Goal: Task Accomplishment & Management: Complete application form

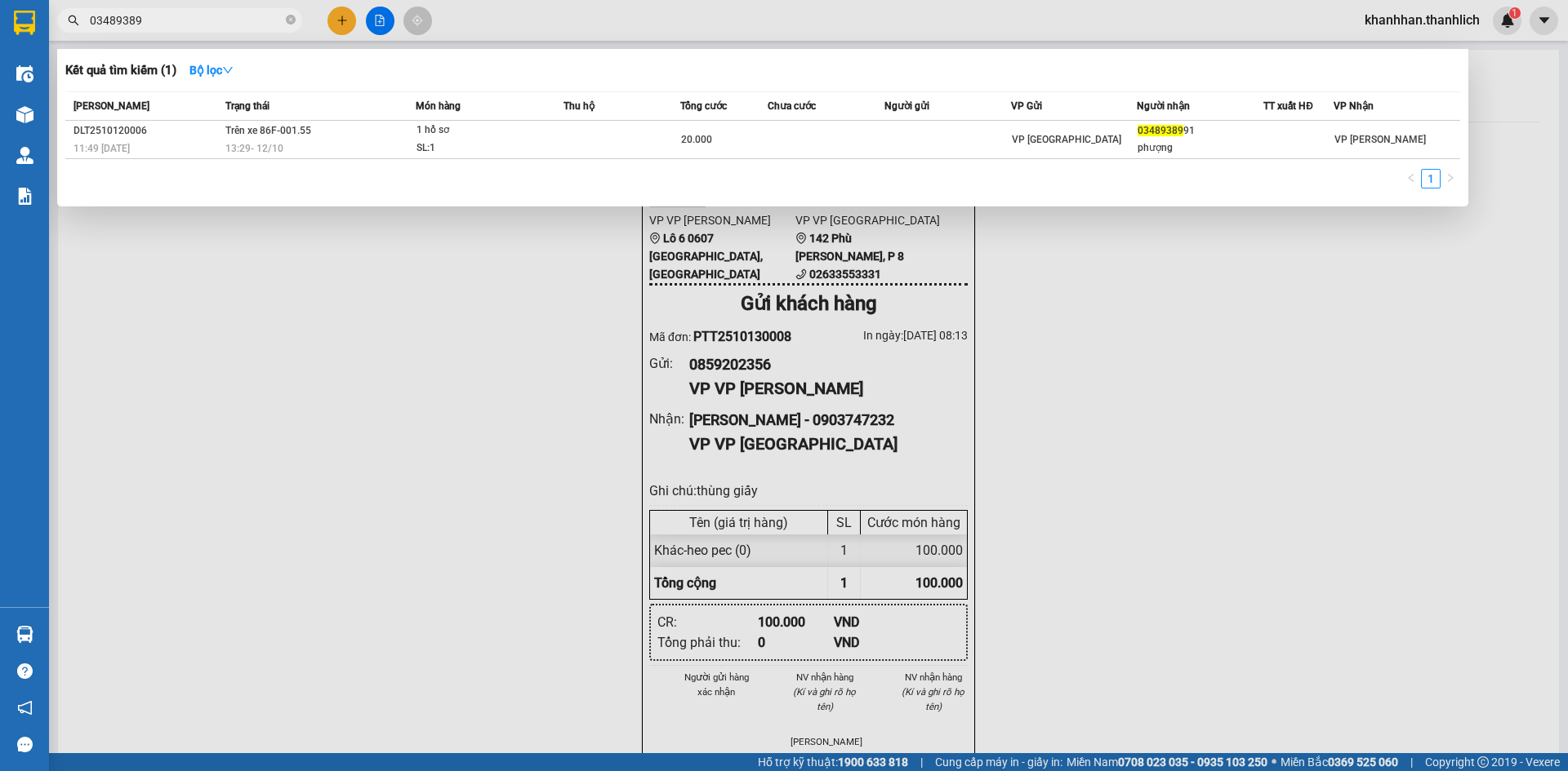
click at [497, 12] on div at bounding box center [784, 386] width 1568 height 771
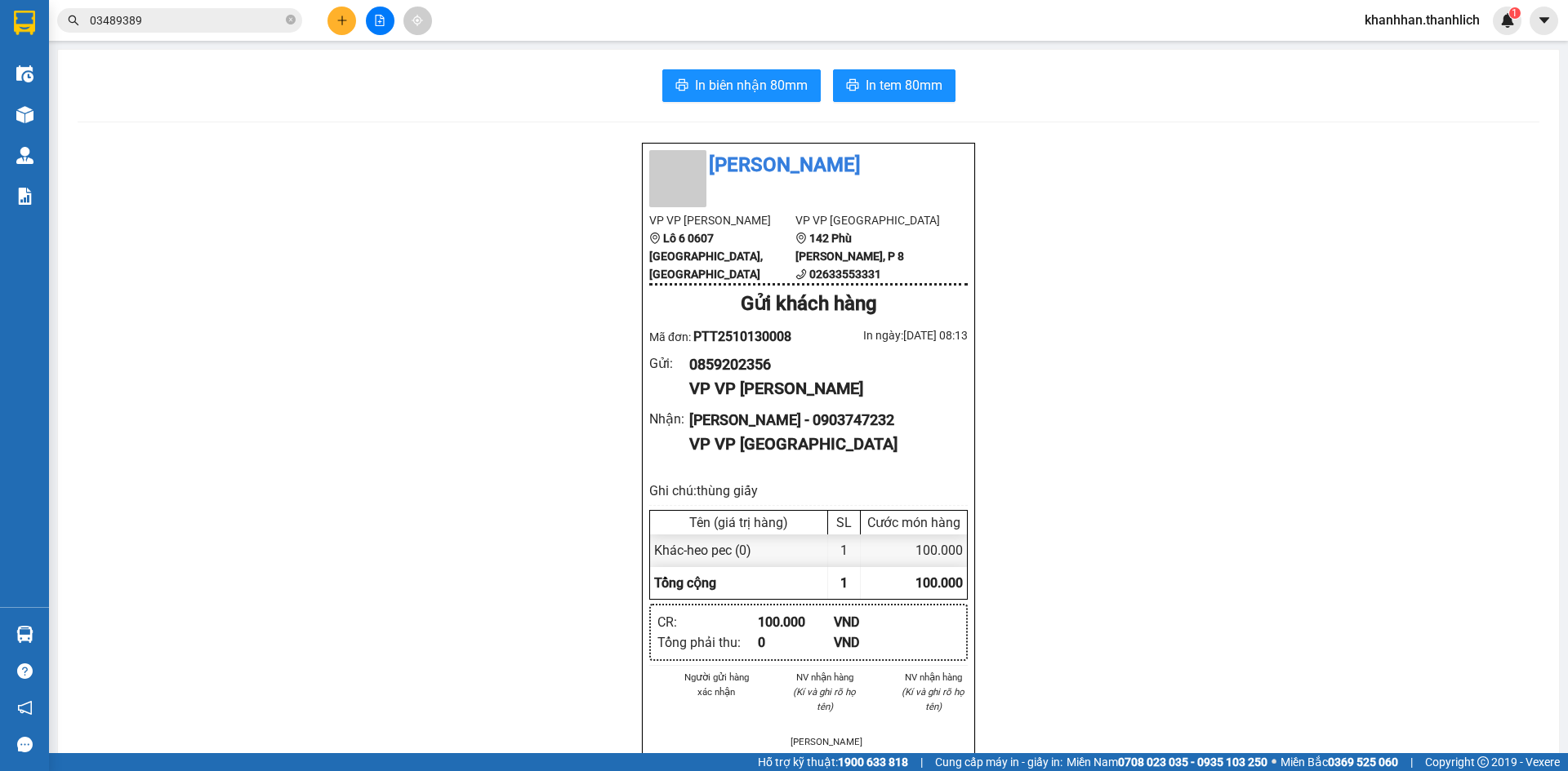
drag, startPoint x: 322, startPoint y: 22, endPoint x: 341, endPoint y: 22, distance: 19.0
click at [322, 21] on div at bounding box center [380, 21] width 123 height 28
click at [341, 22] on icon "plus" at bounding box center [342, 21] width 12 height 12
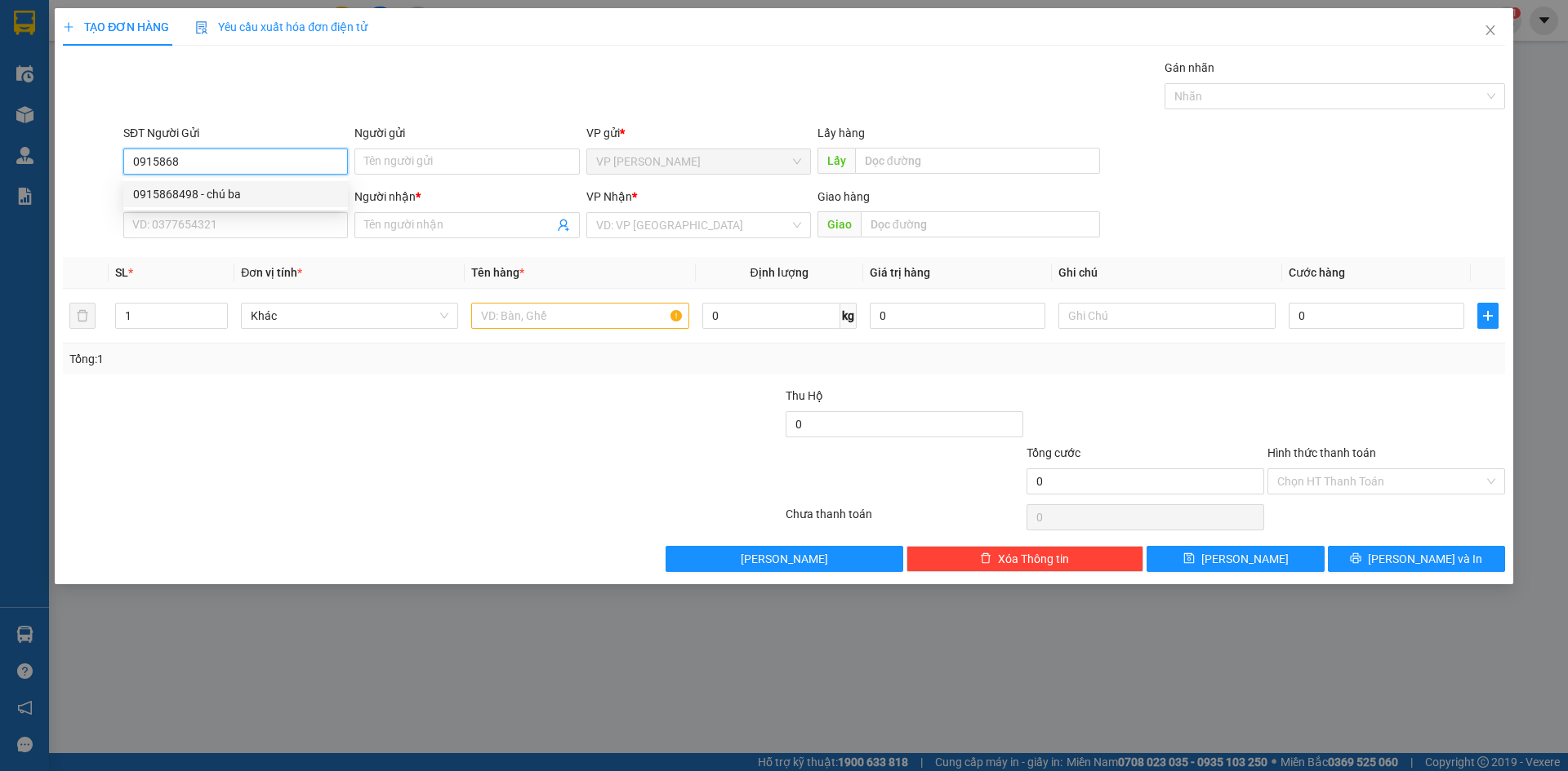
click at [283, 202] on div "0915868498 - chú ba" at bounding box center [235, 194] width 205 height 18
type input "0915868498"
type input "chú ba"
type input "0918525646"
type input "Sang"
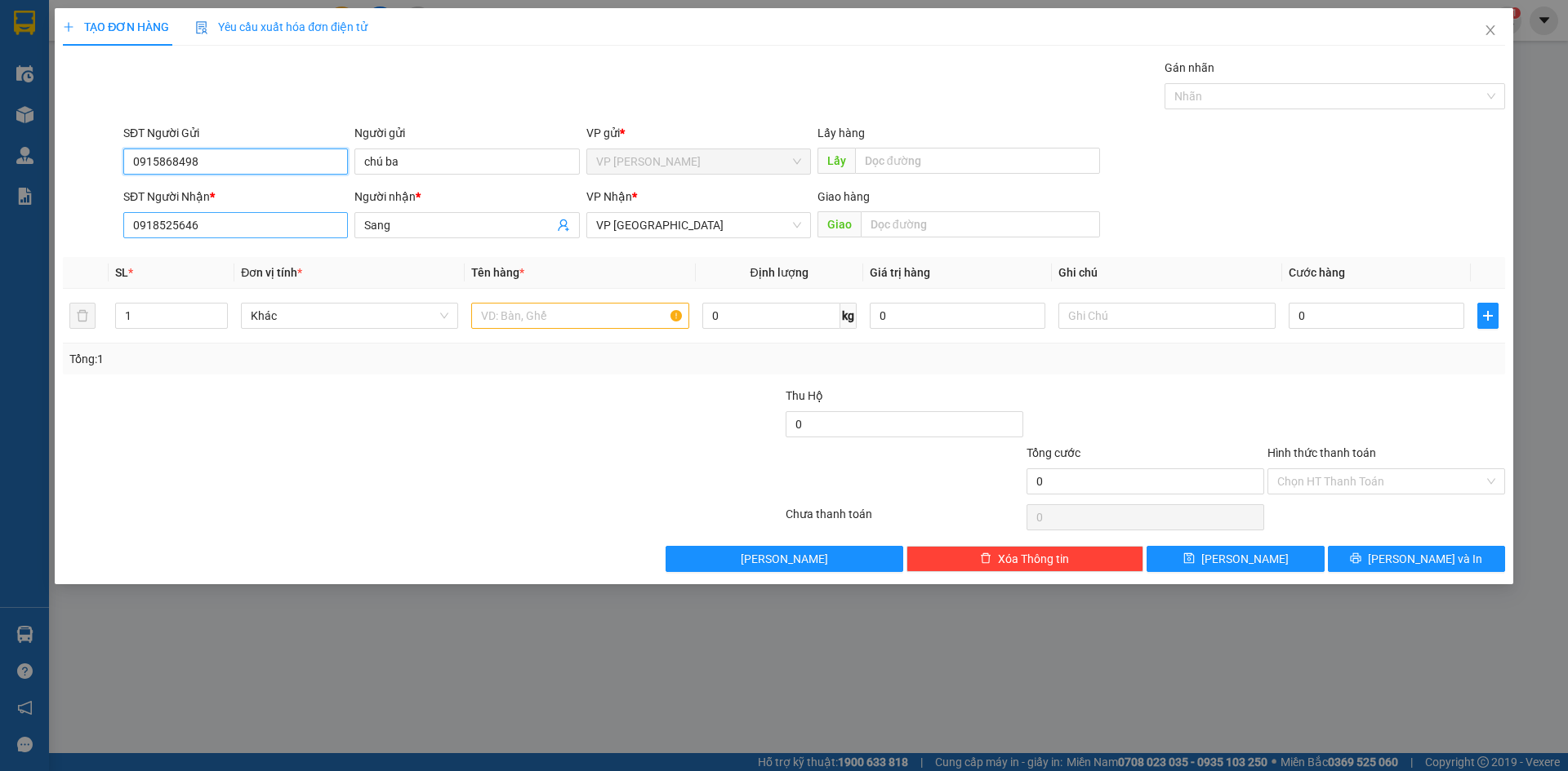
type input "0915868498"
click at [240, 228] on input "0918525646" at bounding box center [235, 224] width 225 height 26
type input "0933786165"
click at [430, 220] on input "Sang" at bounding box center [458, 225] width 189 height 18
type input "S"
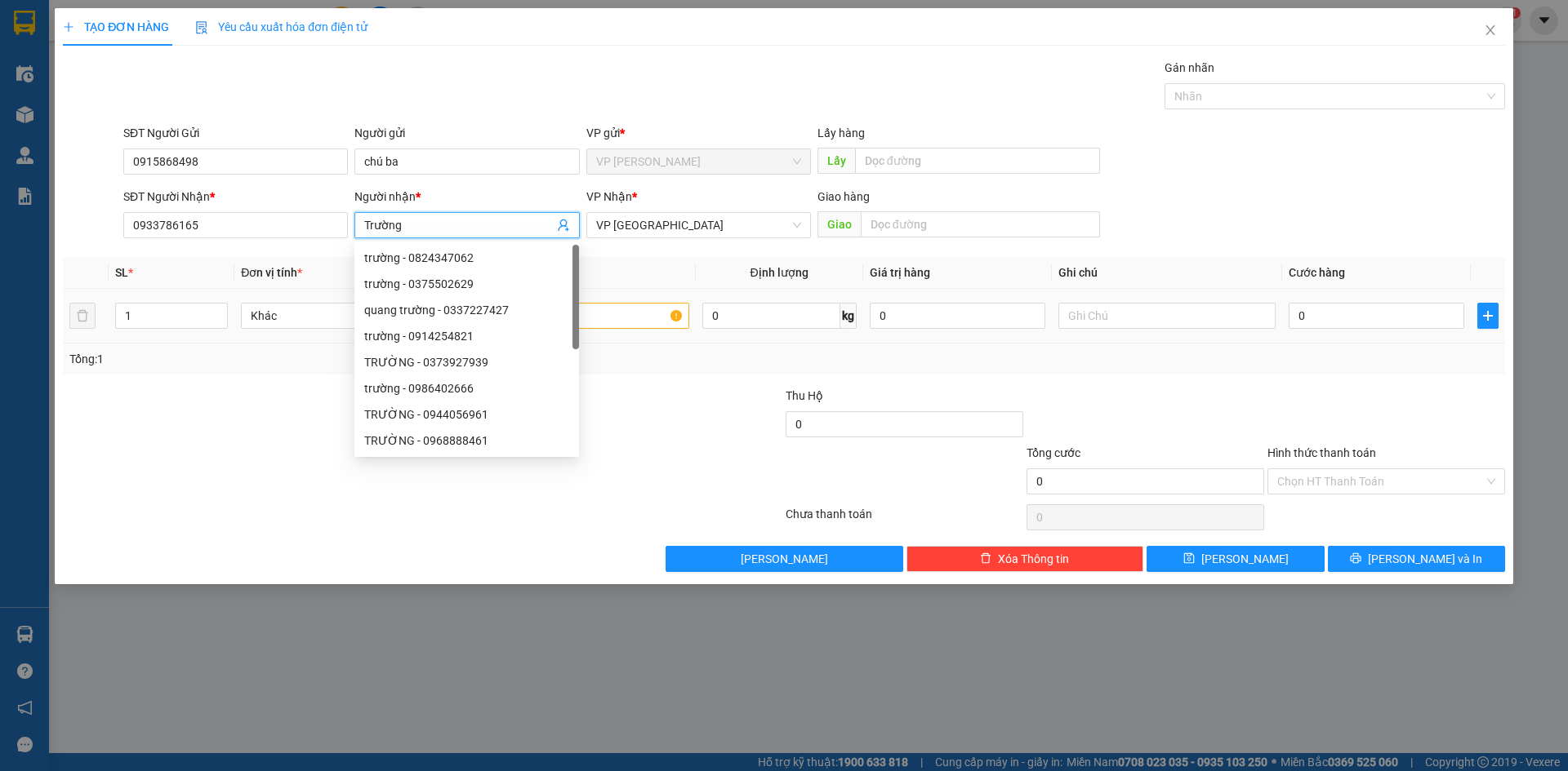
type input "Trường"
click at [646, 325] on input "text" at bounding box center [579, 315] width 217 height 26
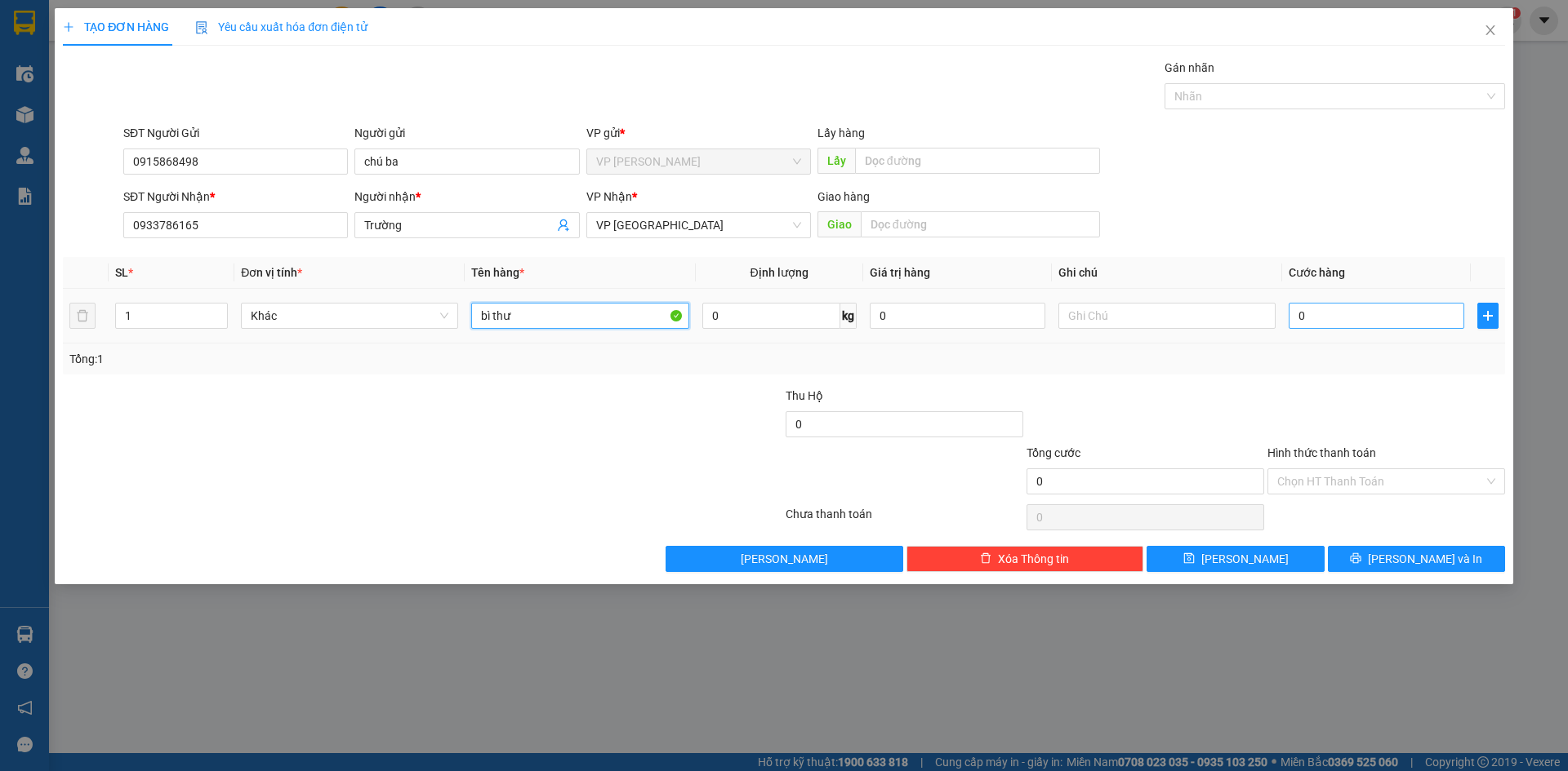
type input "bì thư"
click at [1360, 320] on input "0" at bounding box center [1377, 315] width 175 height 26
type input "3"
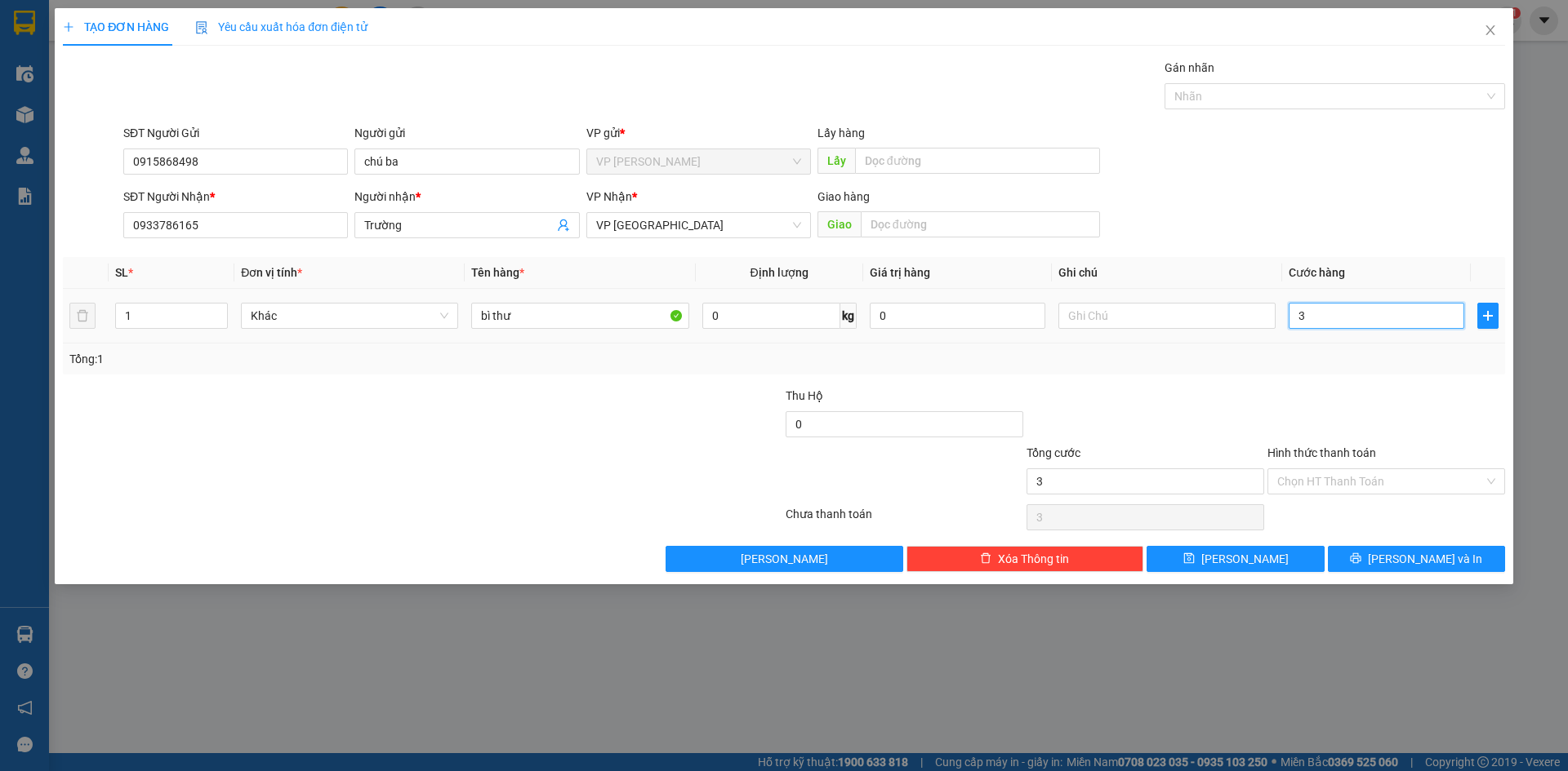
type input "30"
type input "300"
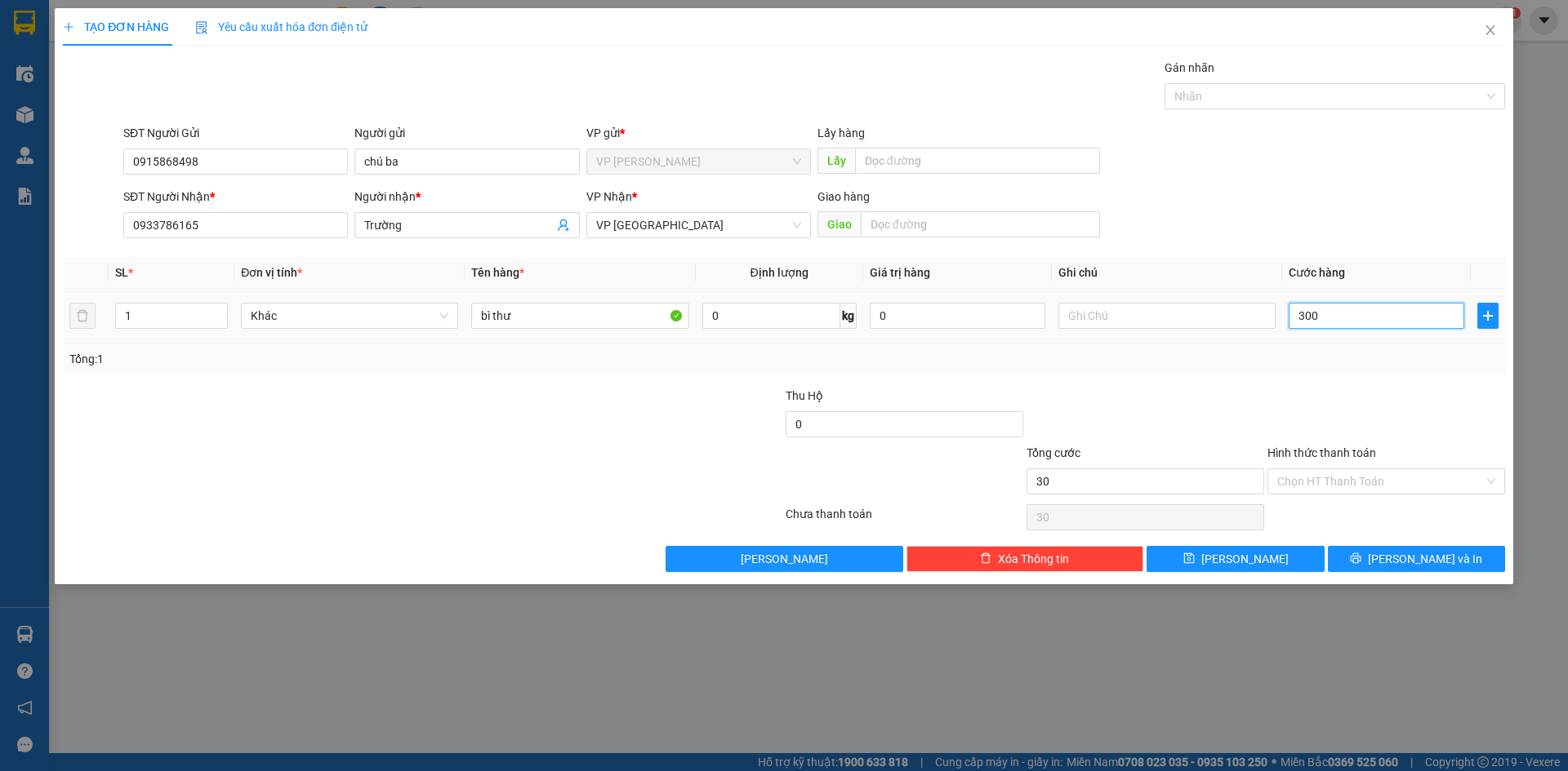
type input "300"
type input "3.000"
type input "30.000"
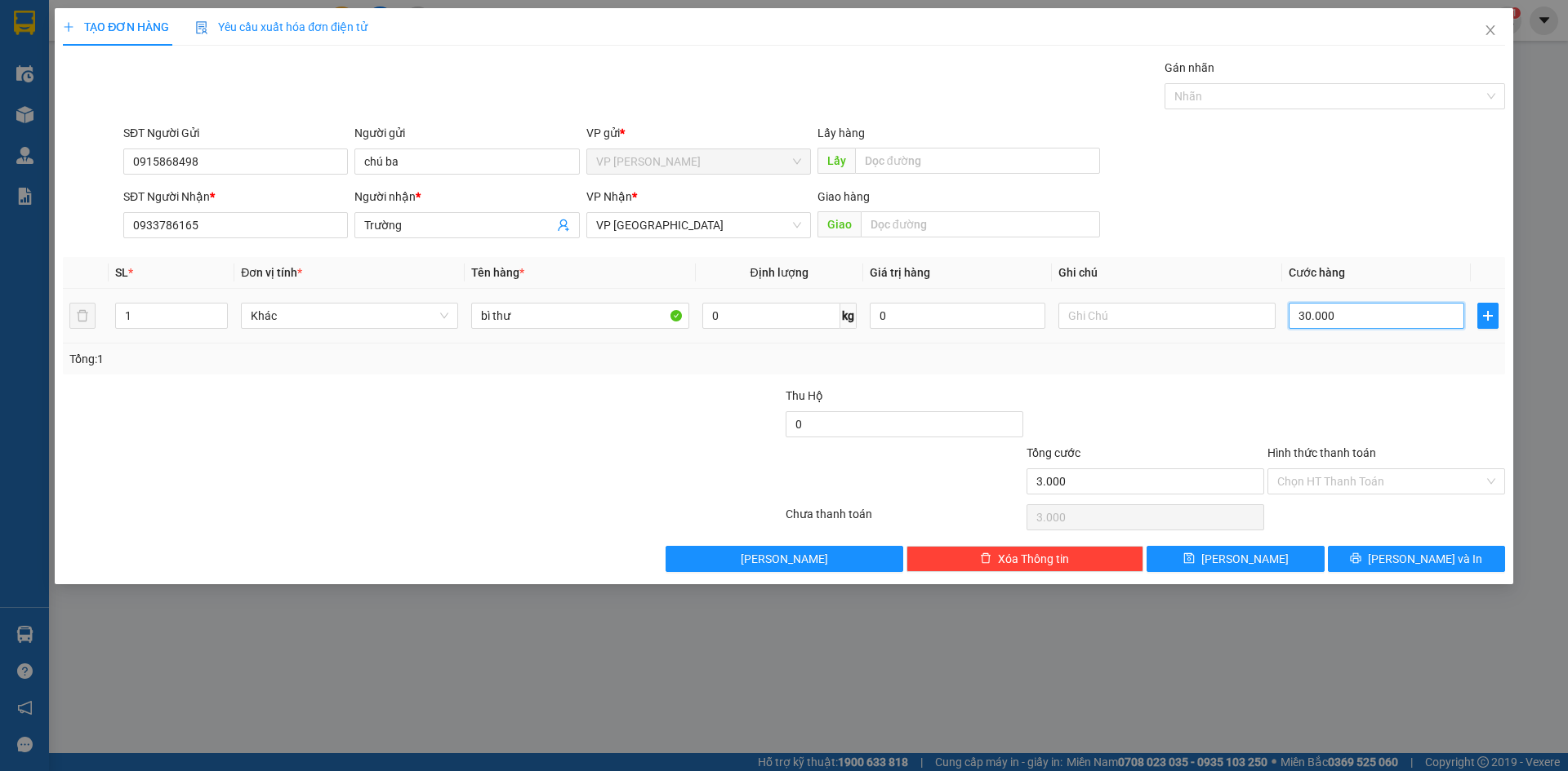
type input "30.000"
click at [1301, 486] on input "Hình thức thanh toán" at bounding box center [1381, 481] width 207 height 24
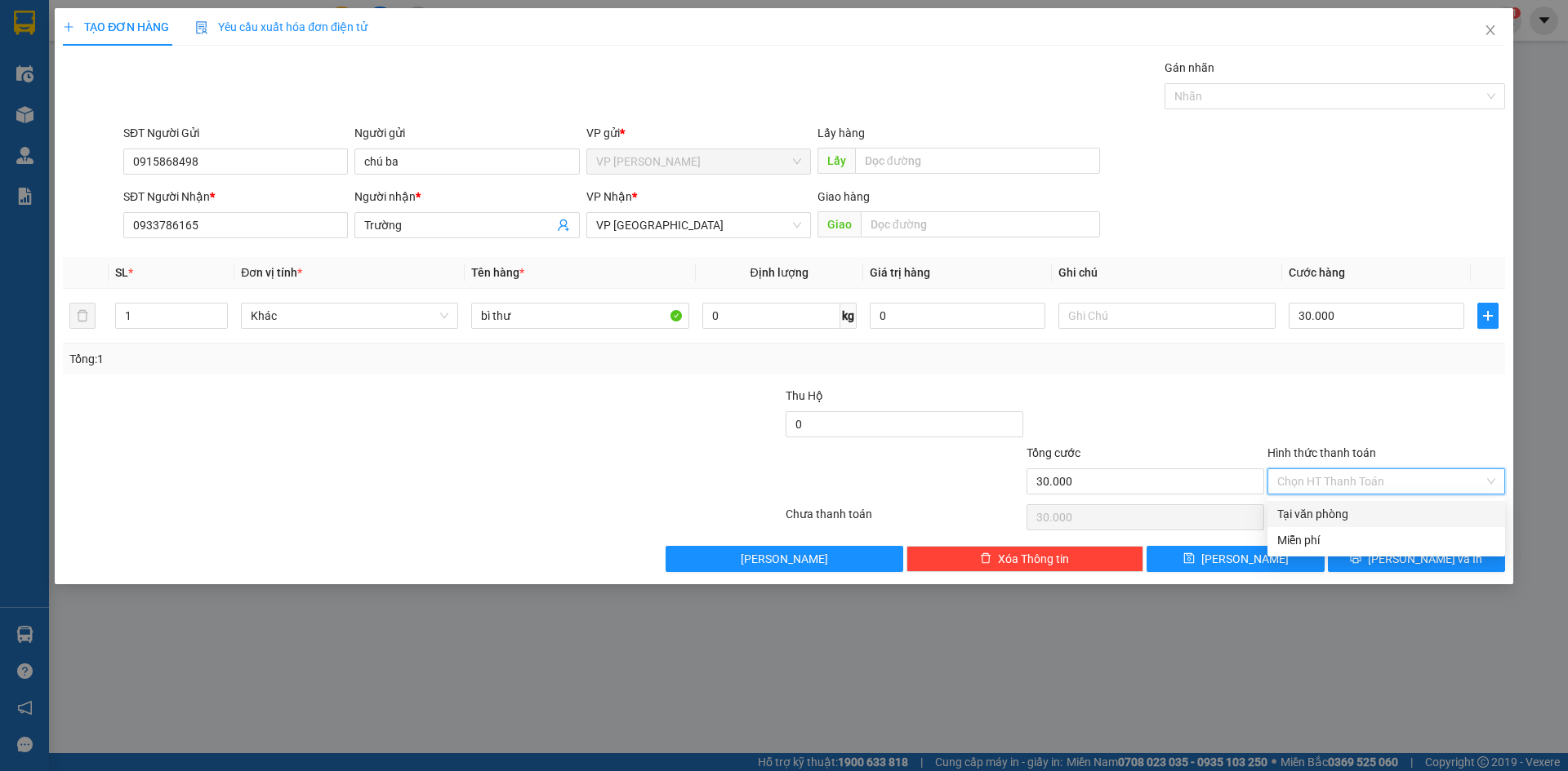
click at [1305, 507] on div "Tại văn phòng" at bounding box center [1386, 515] width 218 height 18
type input "0"
click at [1362, 554] on icon "printer" at bounding box center [1356, 558] width 12 height 12
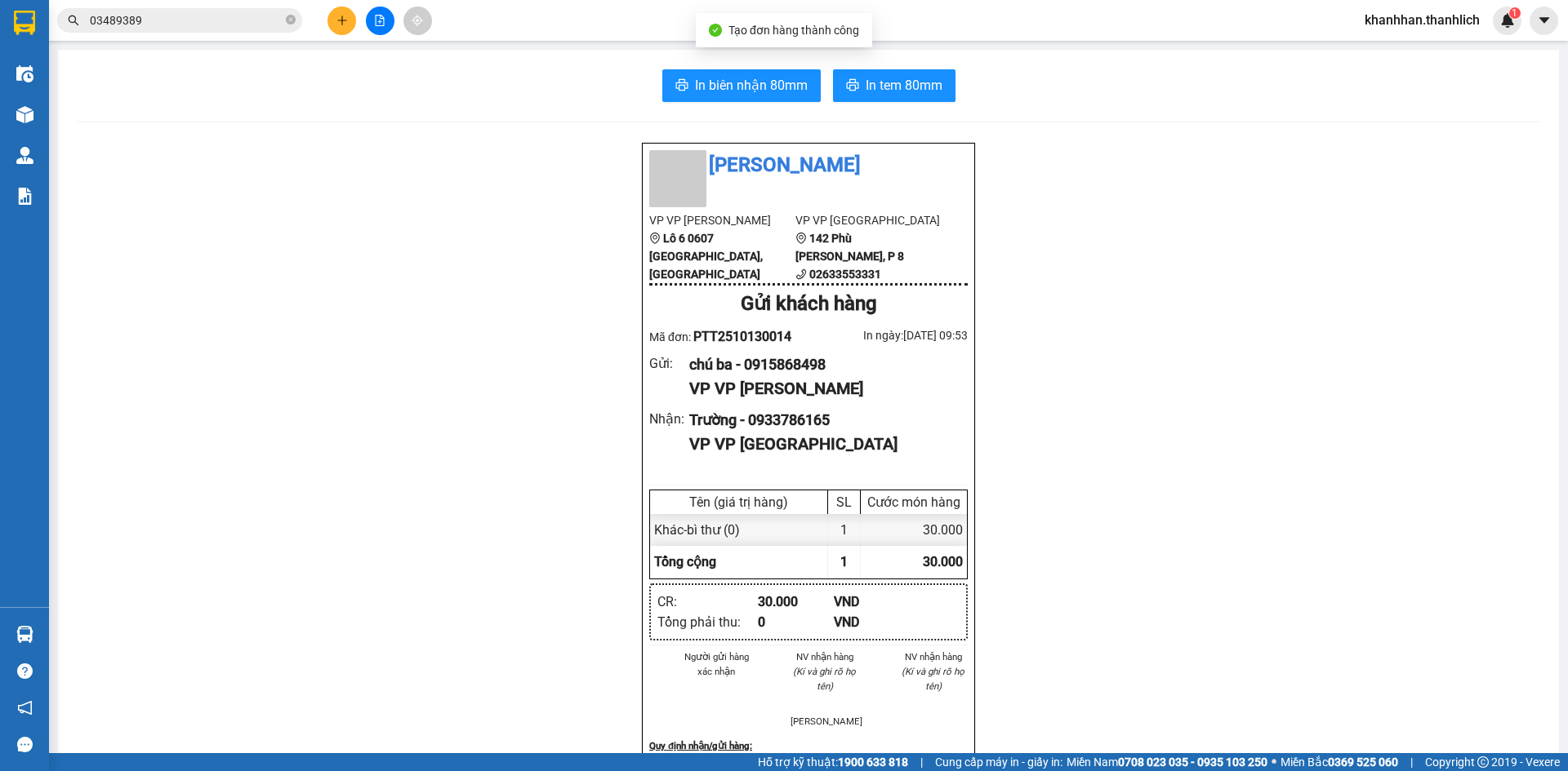
click at [782, 103] on div "In biên nhận 80mm In tem 80mm Thanh Lịch VP VP [PERSON_NAME] Lô 6 0607 Võ Văn K…" at bounding box center [808, 650] width 1501 height 1201
click at [781, 94] on span "In biên nhận 80mm" at bounding box center [751, 85] width 113 height 20
